Goal: Task Accomplishment & Management: Use online tool/utility

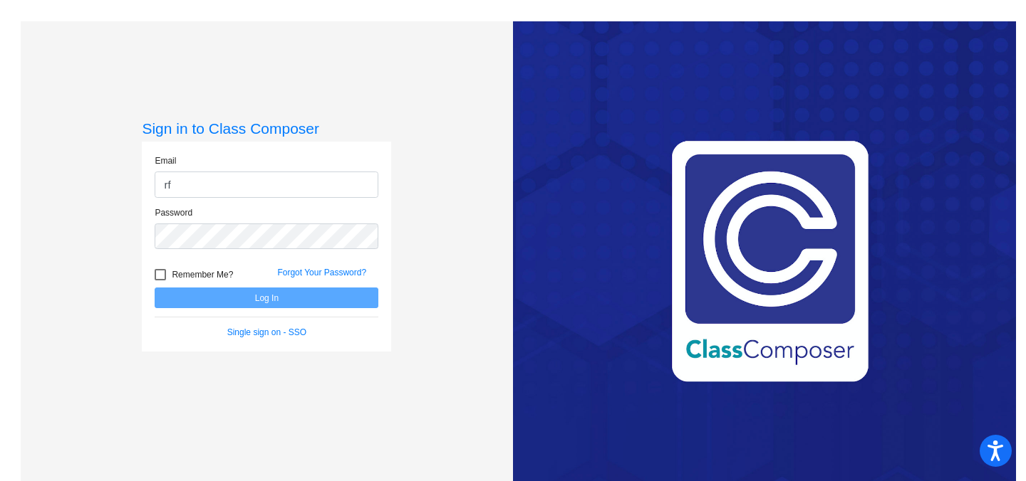
type input "[EMAIL_ADDRESS][DOMAIN_NAME]"
click at [264, 249] on div "Password" at bounding box center [266, 233] width 245 height 52
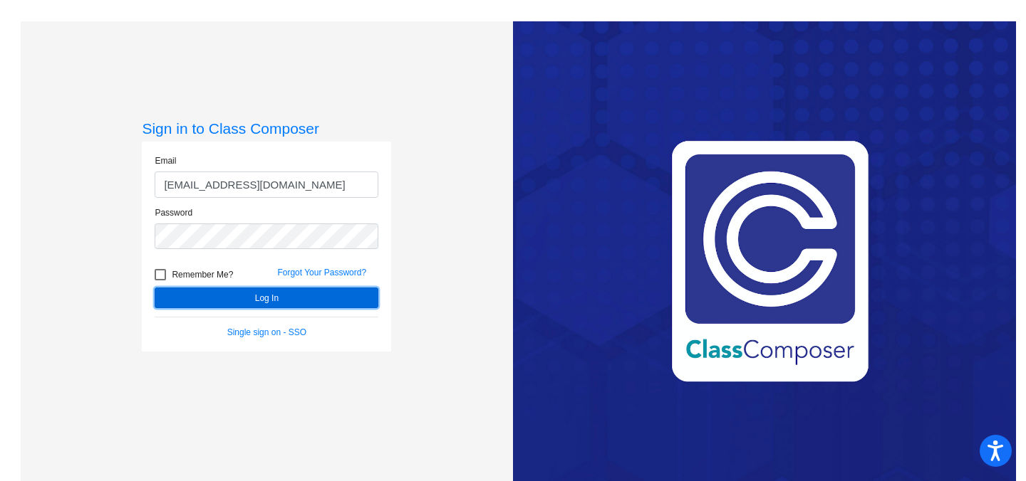
click at [276, 298] on button "Log In" at bounding box center [267, 298] width 224 height 21
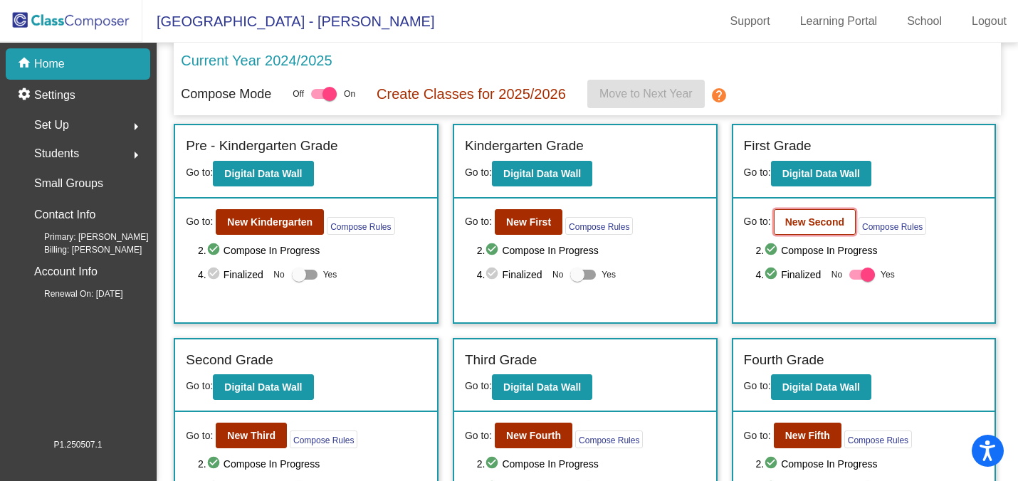
click at [839, 221] on b "New Second" at bounding box center [815, 222] width 59 height 11
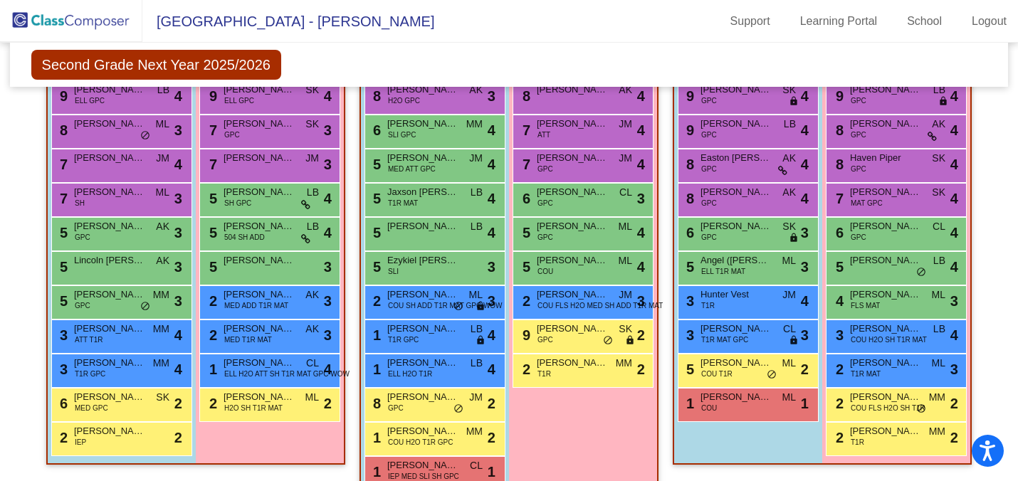
scroll to position [519, 0]
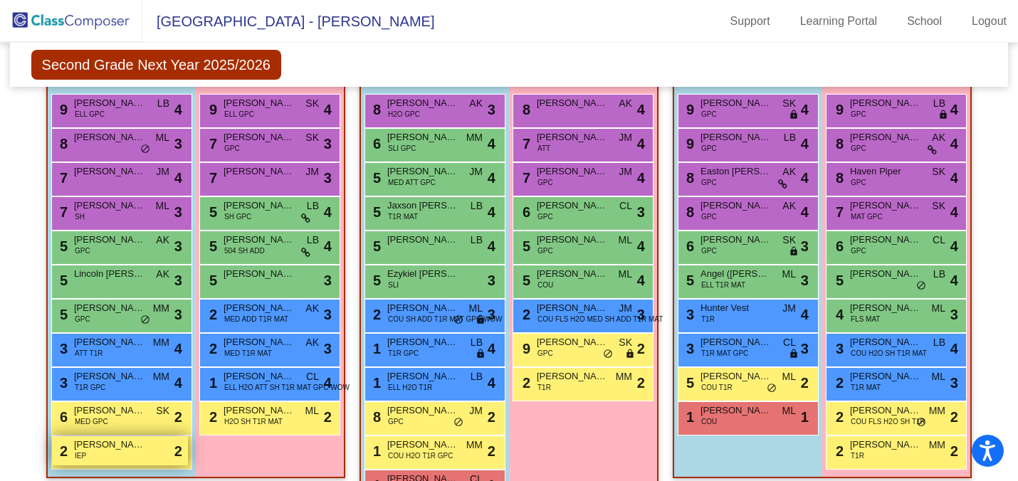
click at [96, 452] on div "2 [PERSON_NAME] IEP lock do_not_disturb_alt 2" at bounding box center [120, 451] width 136 height 29
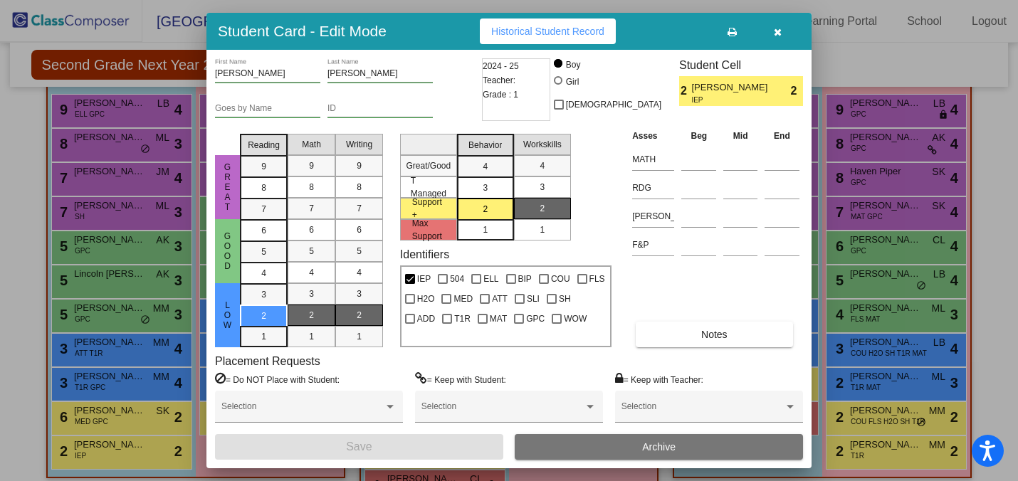
click at [780, 34] on icon "button" at bounding box center [778, 32] width 8 height 10
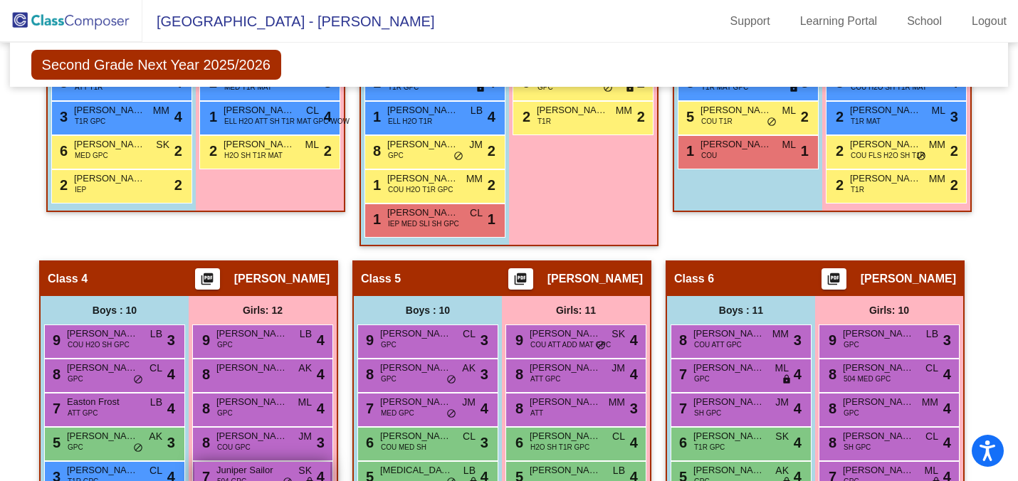
scroll to position [785, 0]
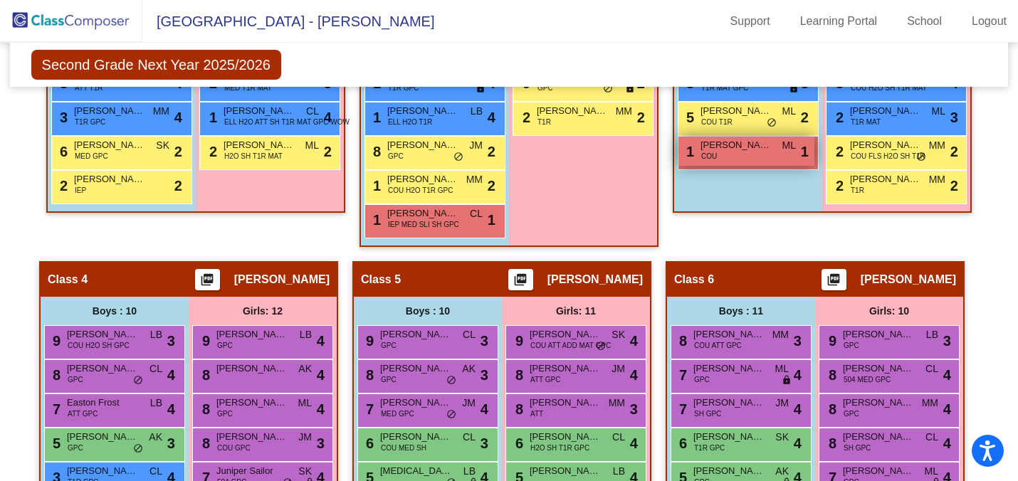
click at [703, 160] on span "COU" at bounding box center [709, 156] width 16 height 11
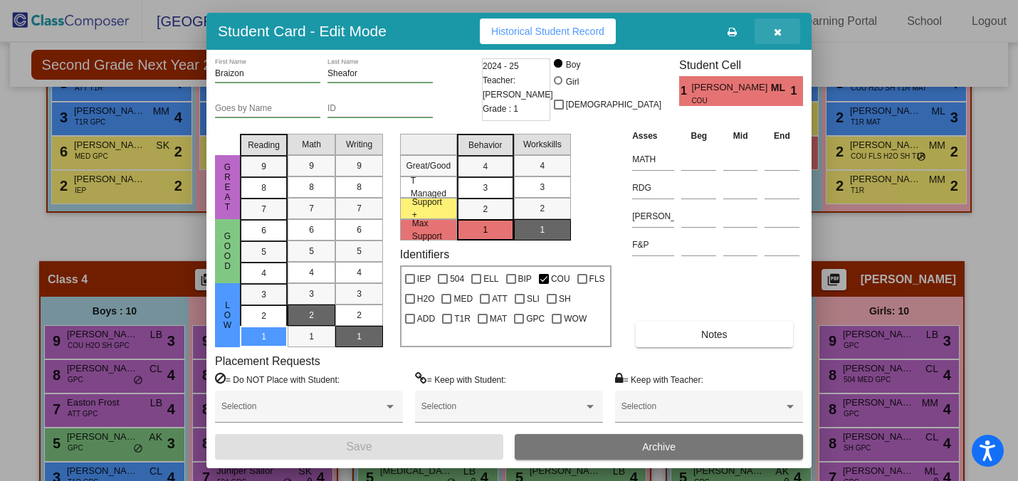
click at [778, 39] on button "button" at bounding box center [778, 32] width 46 height 26
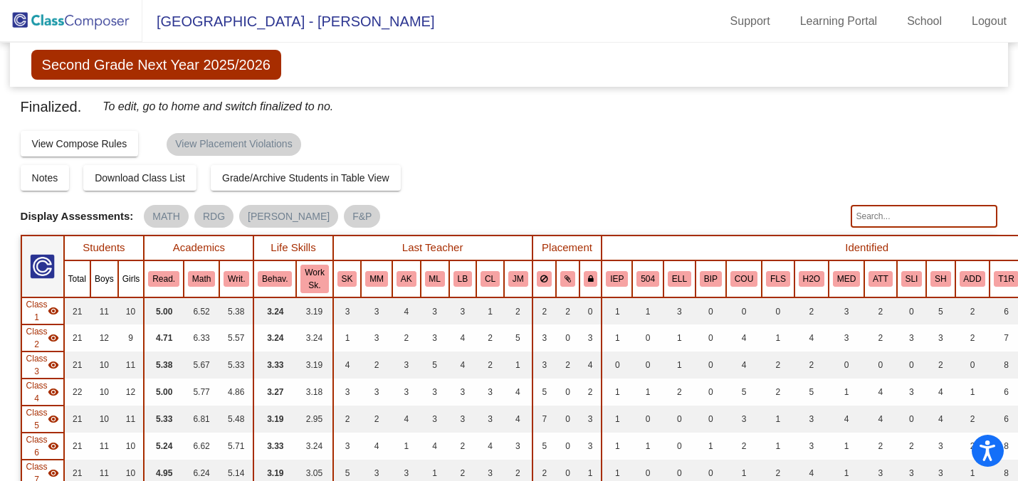
scroll to position [0, 0]
